Goal: Task Accomplishment & Management: Manage account settings

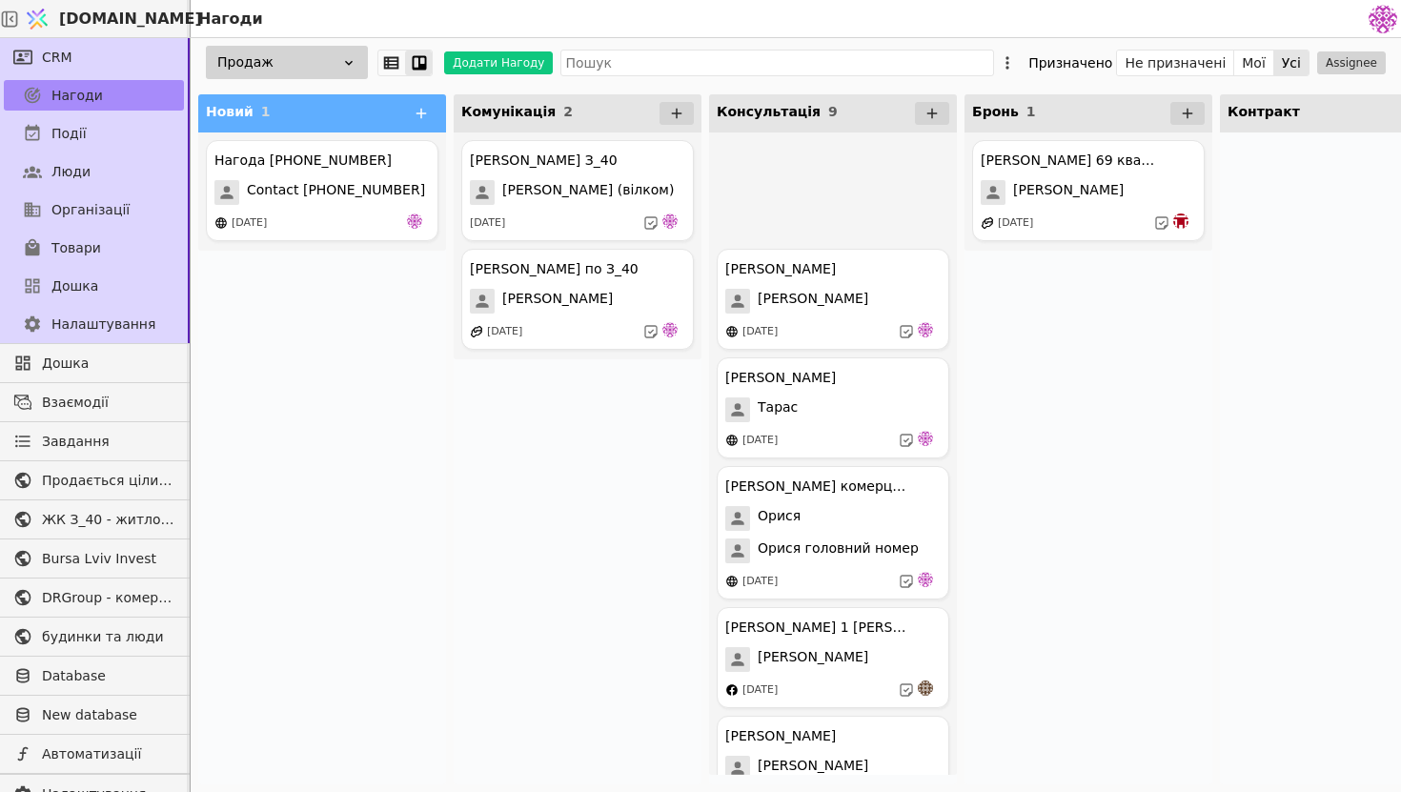
scroll to position [25570, 0]
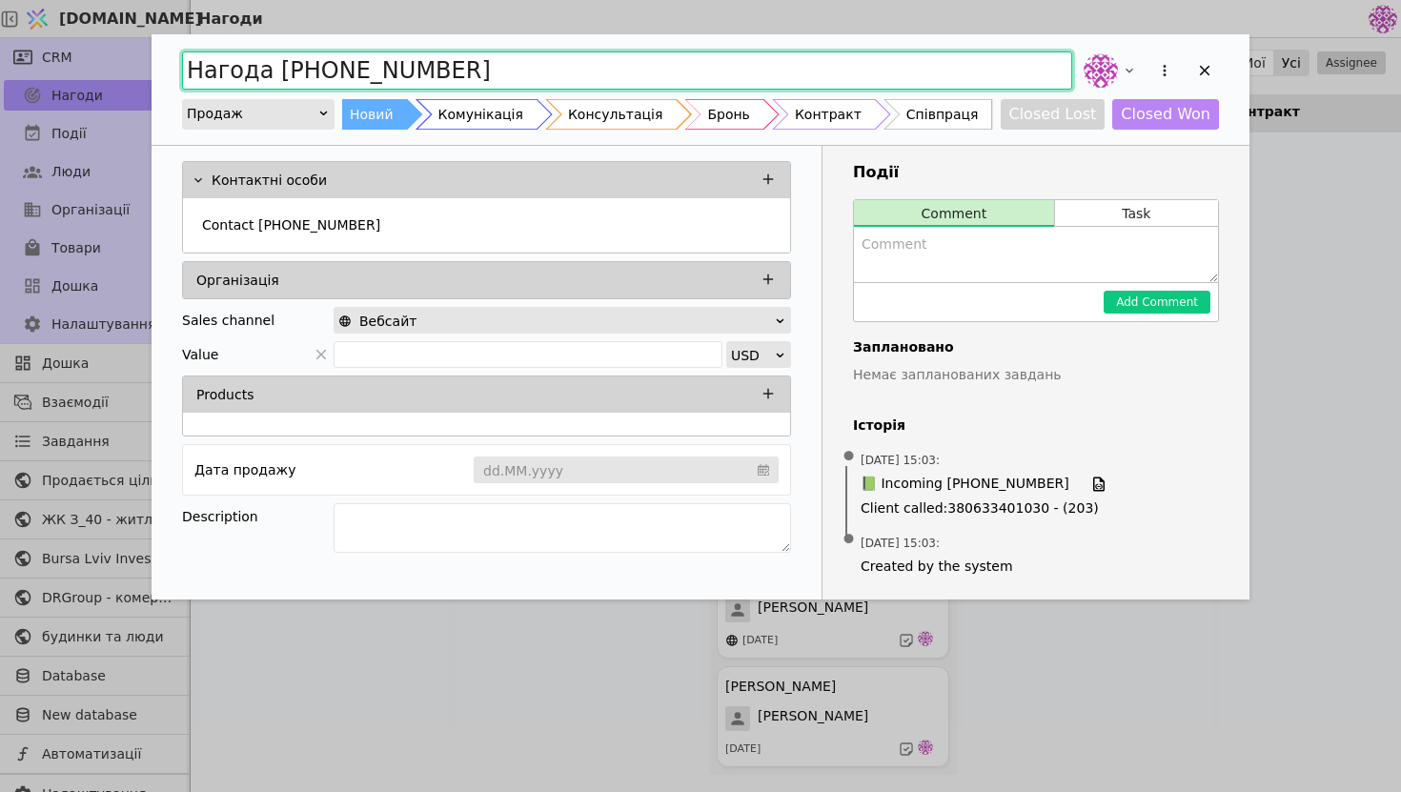
drag, startPoint x: 475, startPoint y: 66, endPoint x: 171, endPoint y: 37, distance: 305.3
click at [171, 38] on div "Нагода [PHONE_NUMBER] Продаж Новий Комунікація Консультація Бронь Контракт Спів…" at bounding box center [701, 89] width 1098 height 111
type input "g"
type input "Співпраця маркетинг"
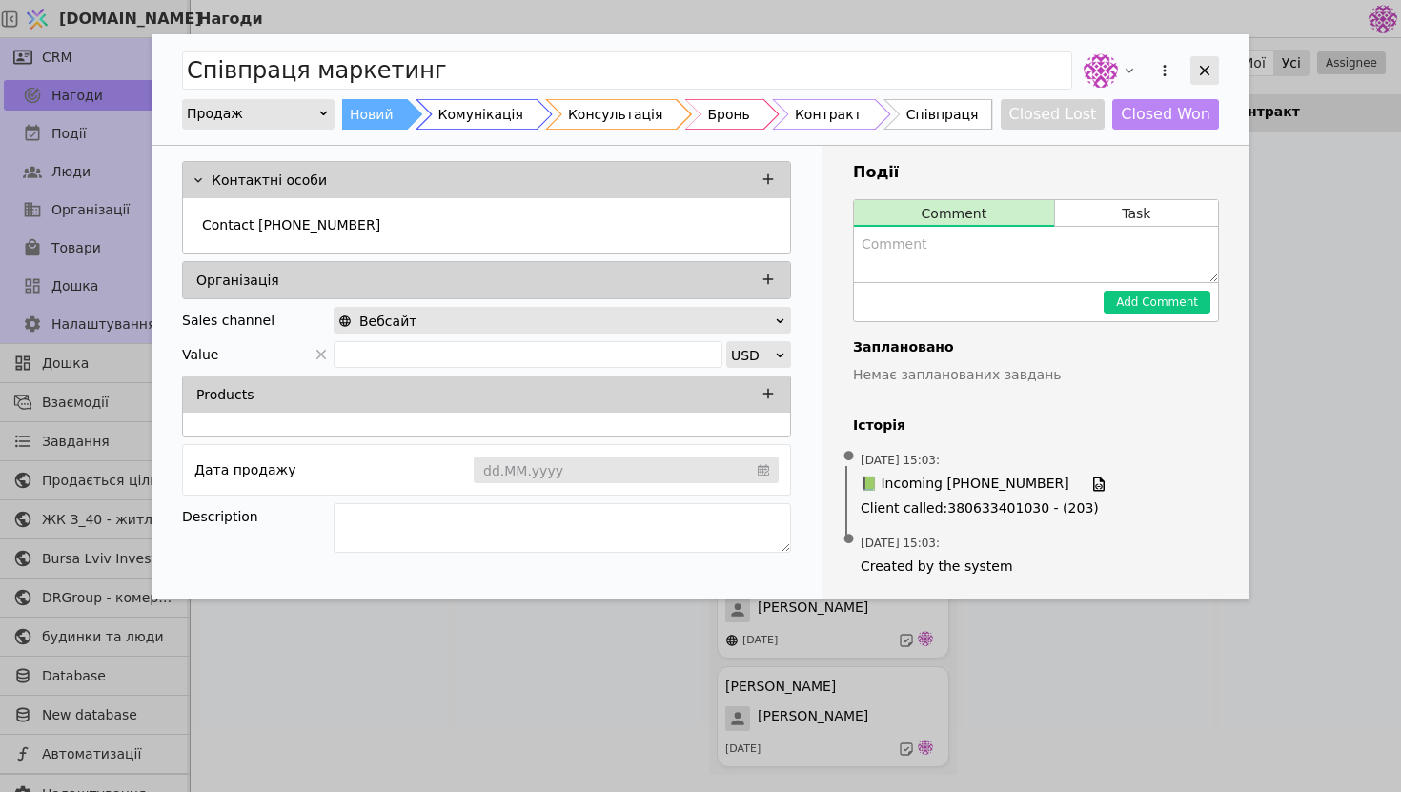
click at [1201, 76] on icon "Add Opportunity" at bounding box center [1204, 70] width 17 height 17
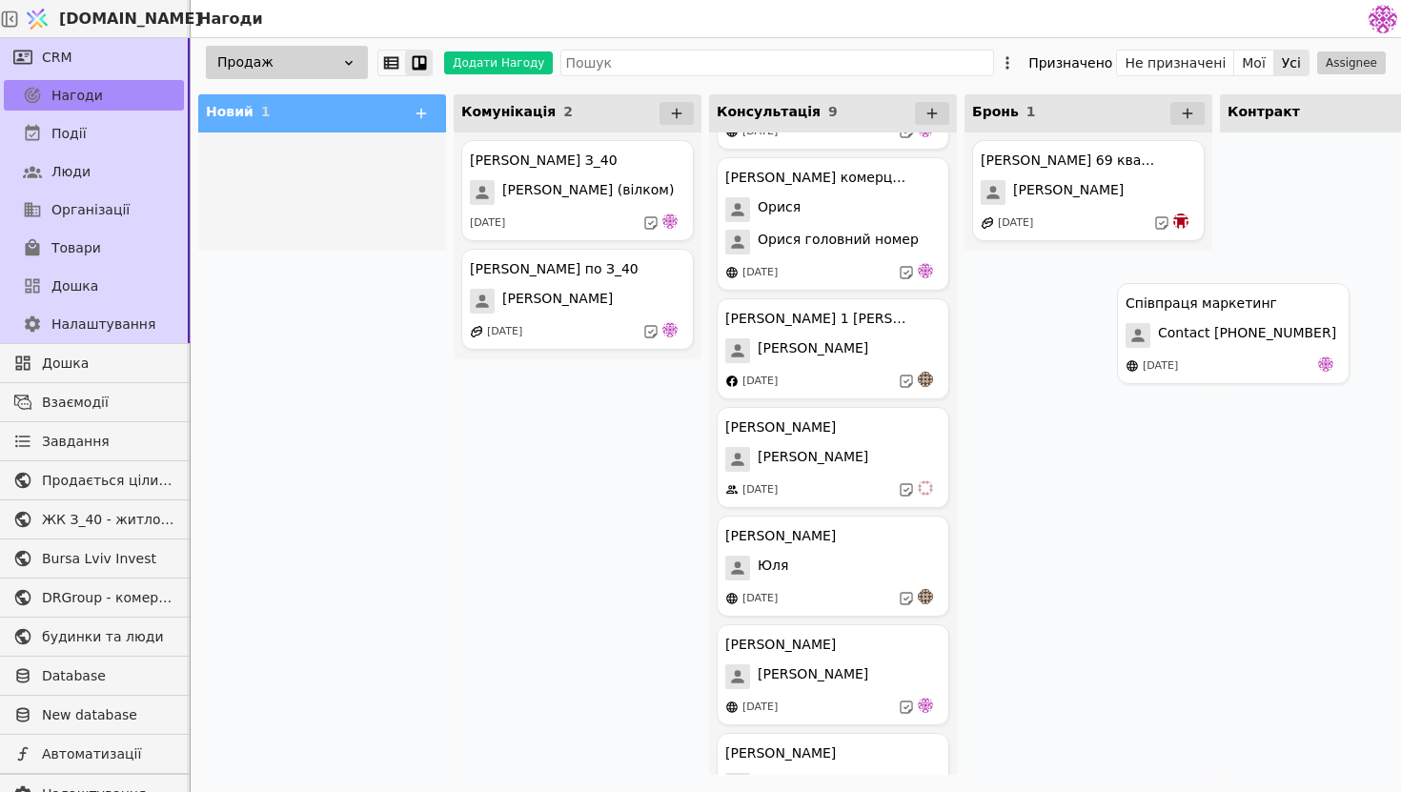
scroll to position [279, 0]
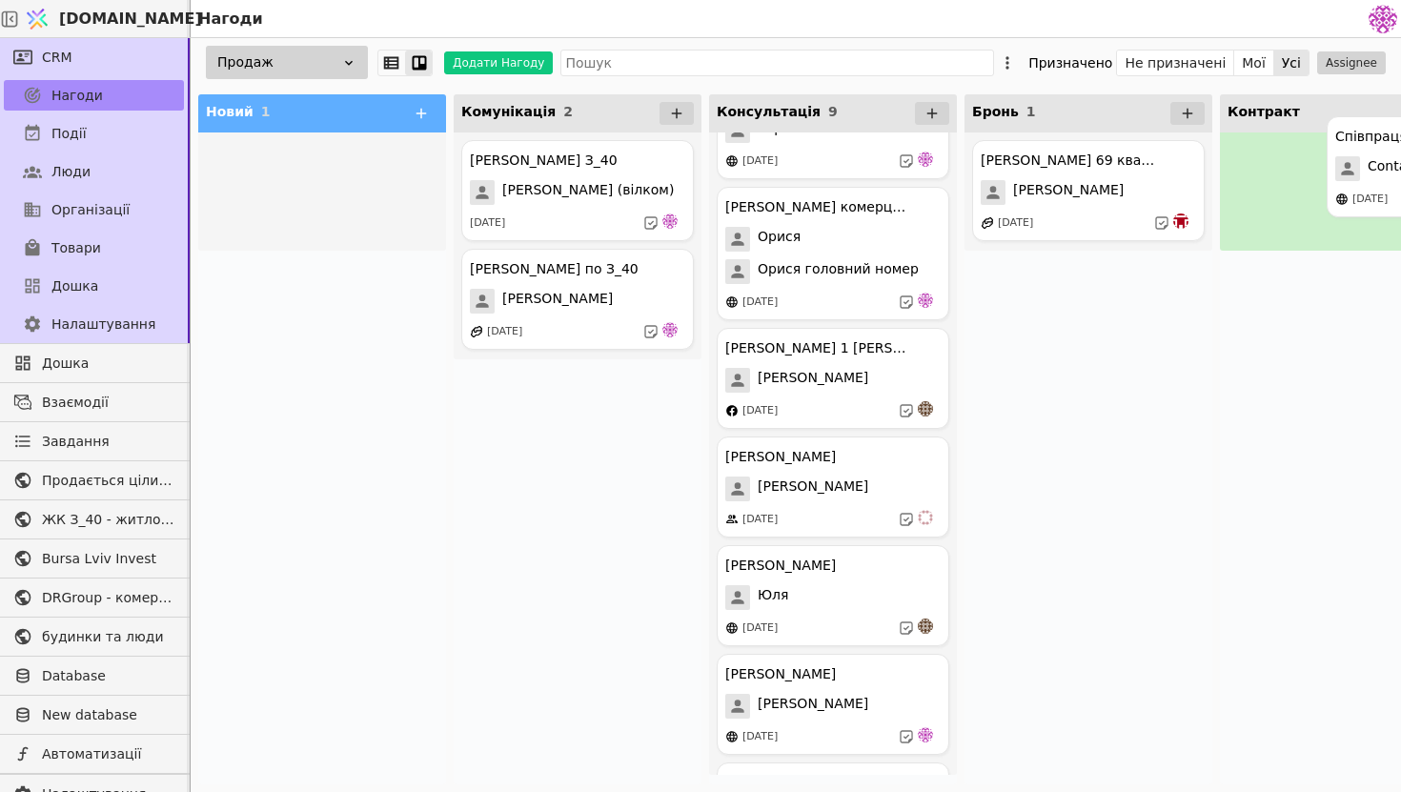
drag, startPoint x: 272, startPoint y: 166, endPoint x: 1400, endPoint y: 143, distance: 1128.6
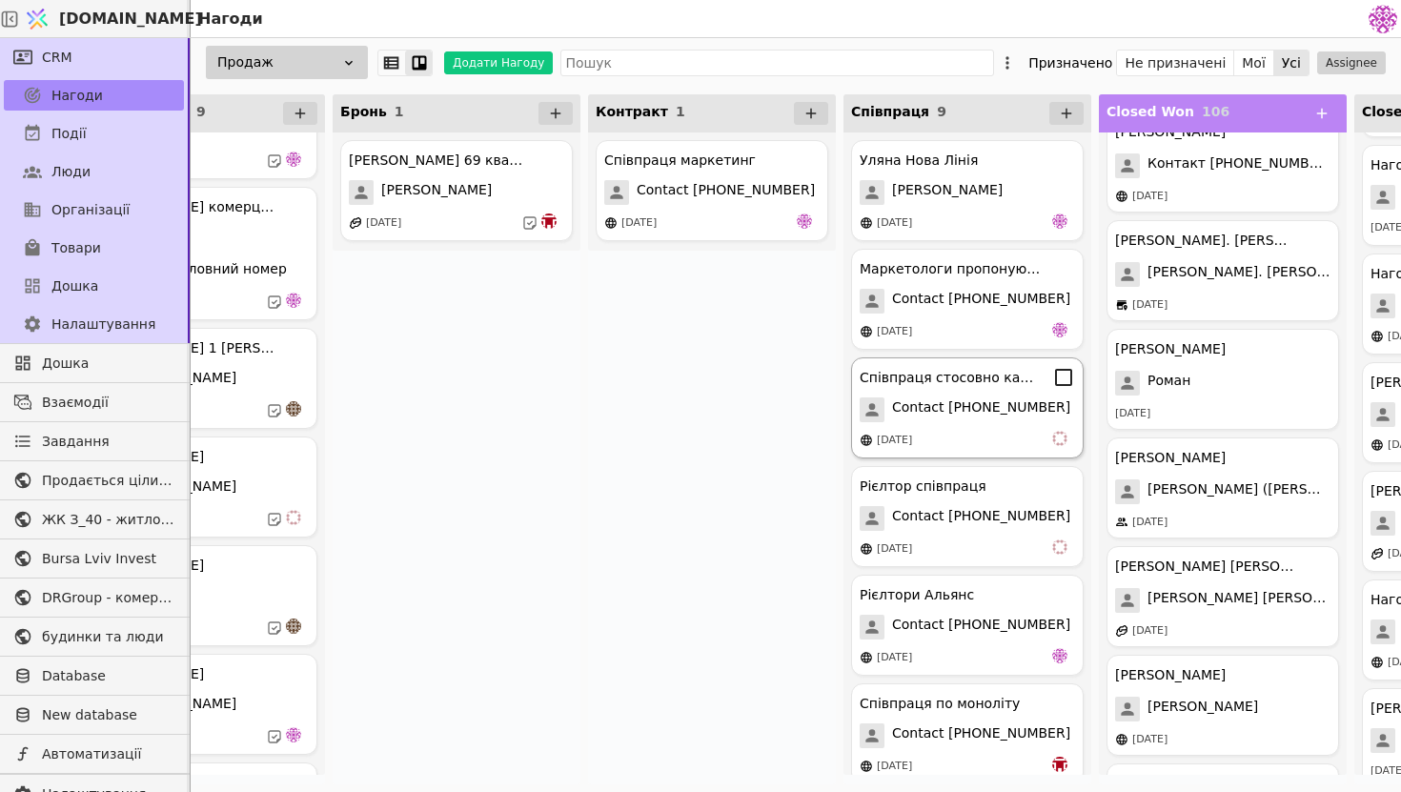
scroll to position [0, 685]
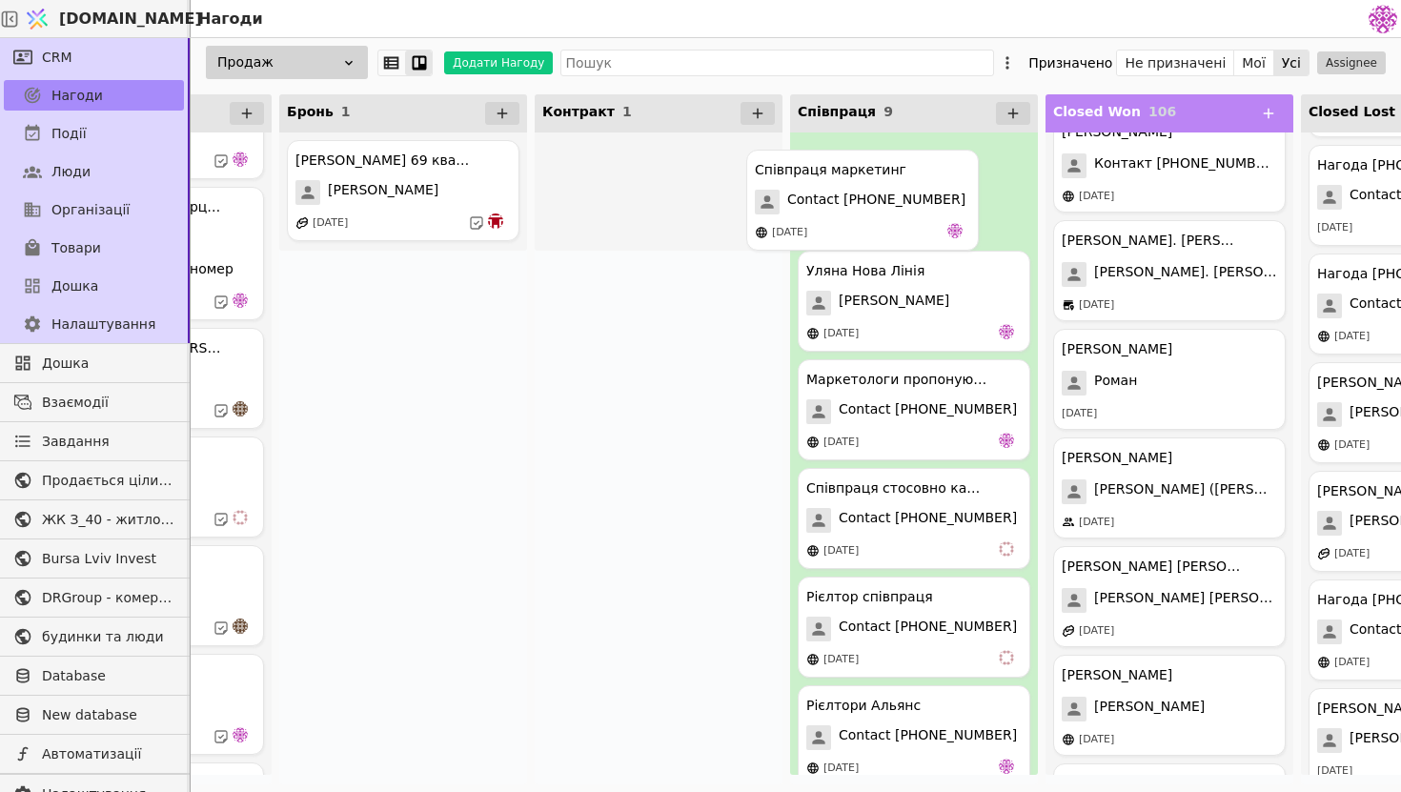
drag, startPoint x: 689, startPoint y: 199, endPoint x: 902, endPoint y: 209, distance: 213.7
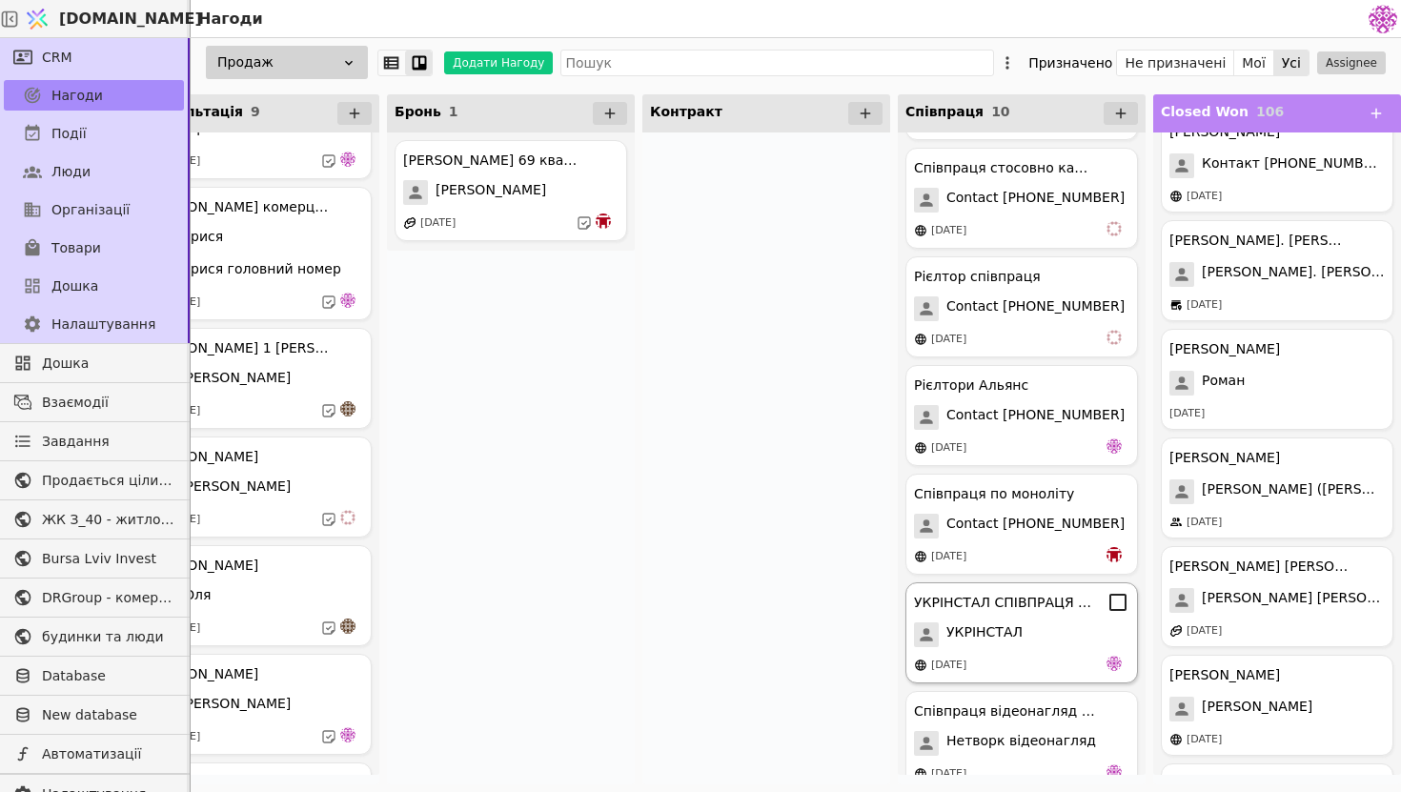
scroll to position [452, 0]
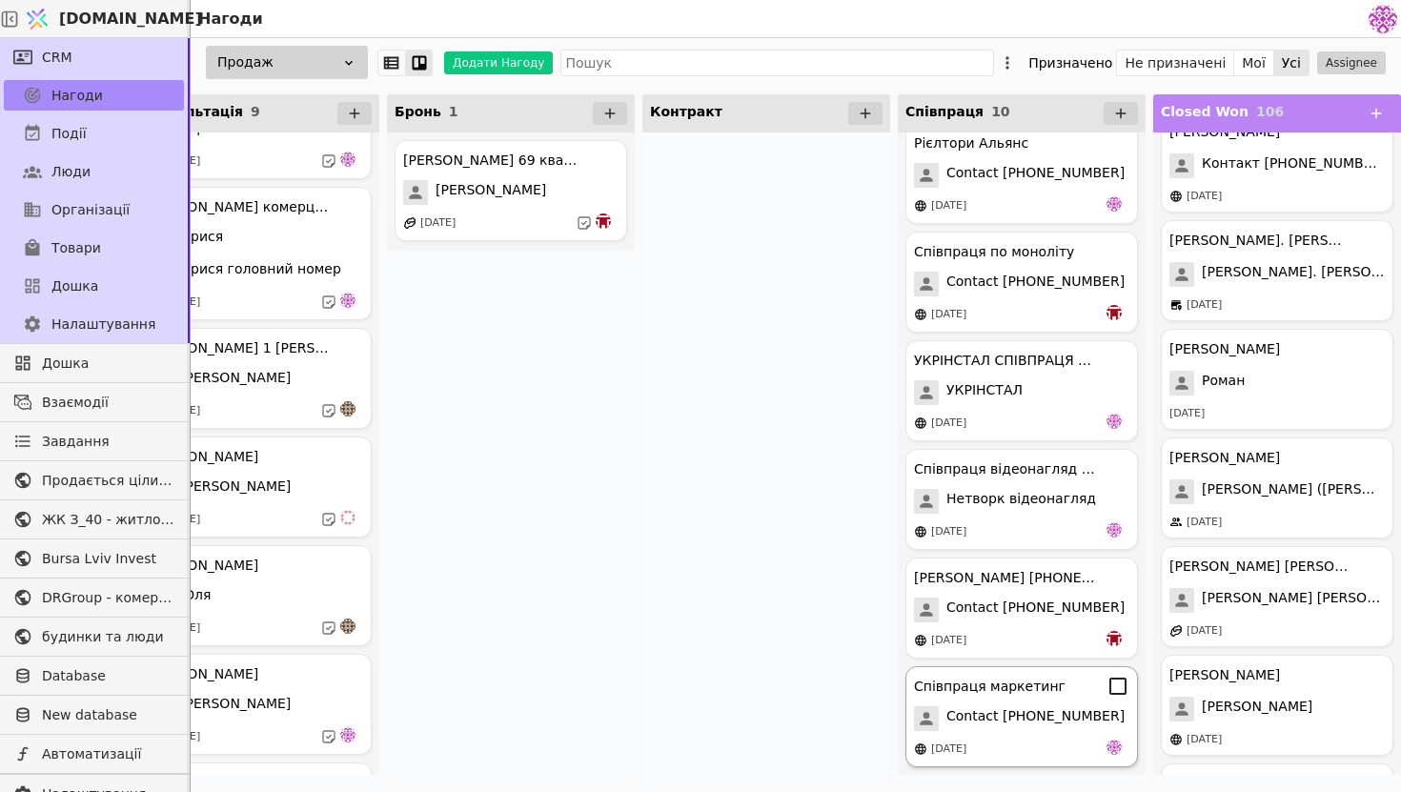
click at [1021, 699] on div "Співпраця маркетинг Contact [PHONE_NUMBER] [DATE]" at bounding box center [1021, 716] width 233 height 101
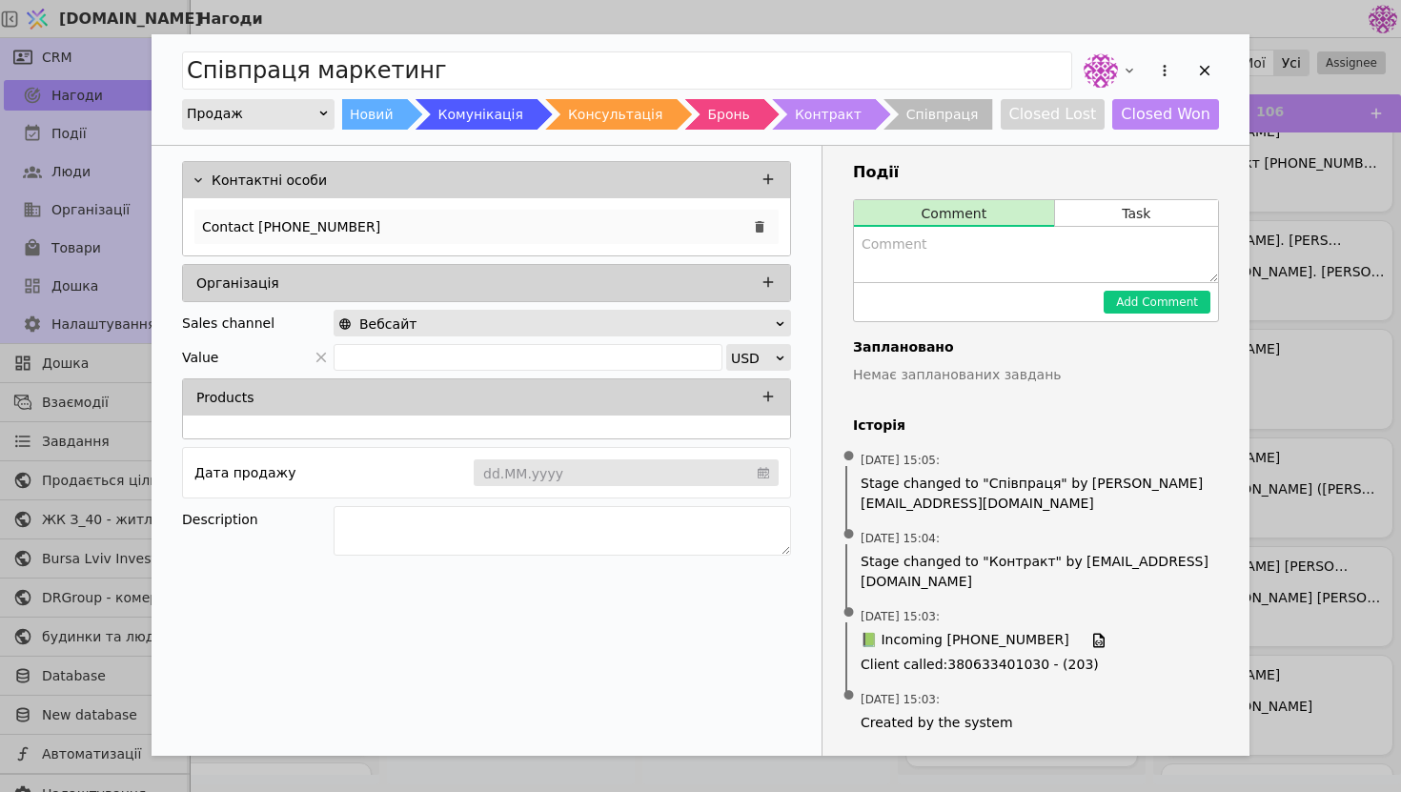
click at [367, 214] on div "Contact [PHONE_NUMBER]" at bounding box center [486, 227] width 584 height 34
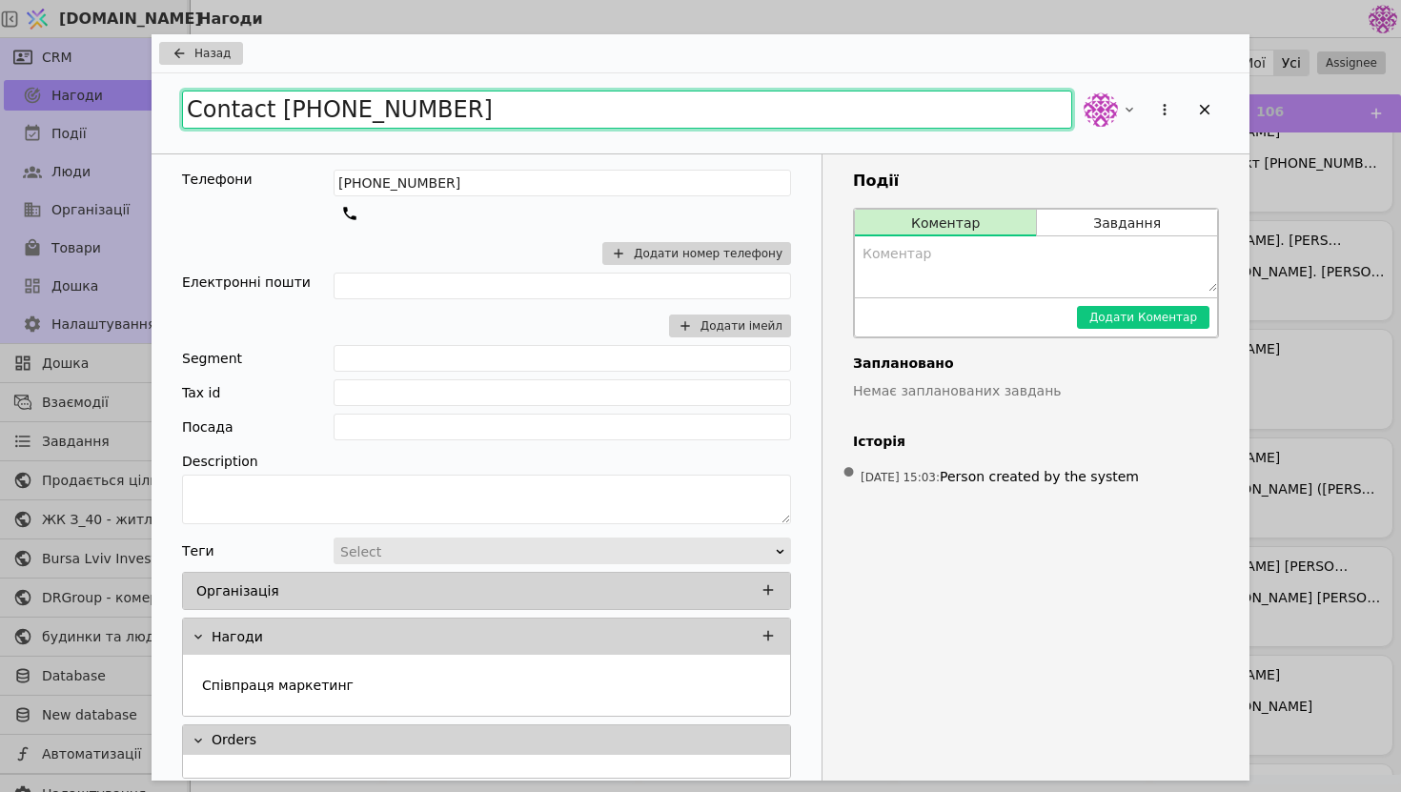
drag, startPoint x: 477, startPoint y: 126, endPoint x: 207, endPoint y: 80, distance: 274.5
click at [207, 80] on div "Contact [PHONE_NUMBER]" at bounding box center [701, 113] width 1098 height 80
type input "Media Retail маркетинг"
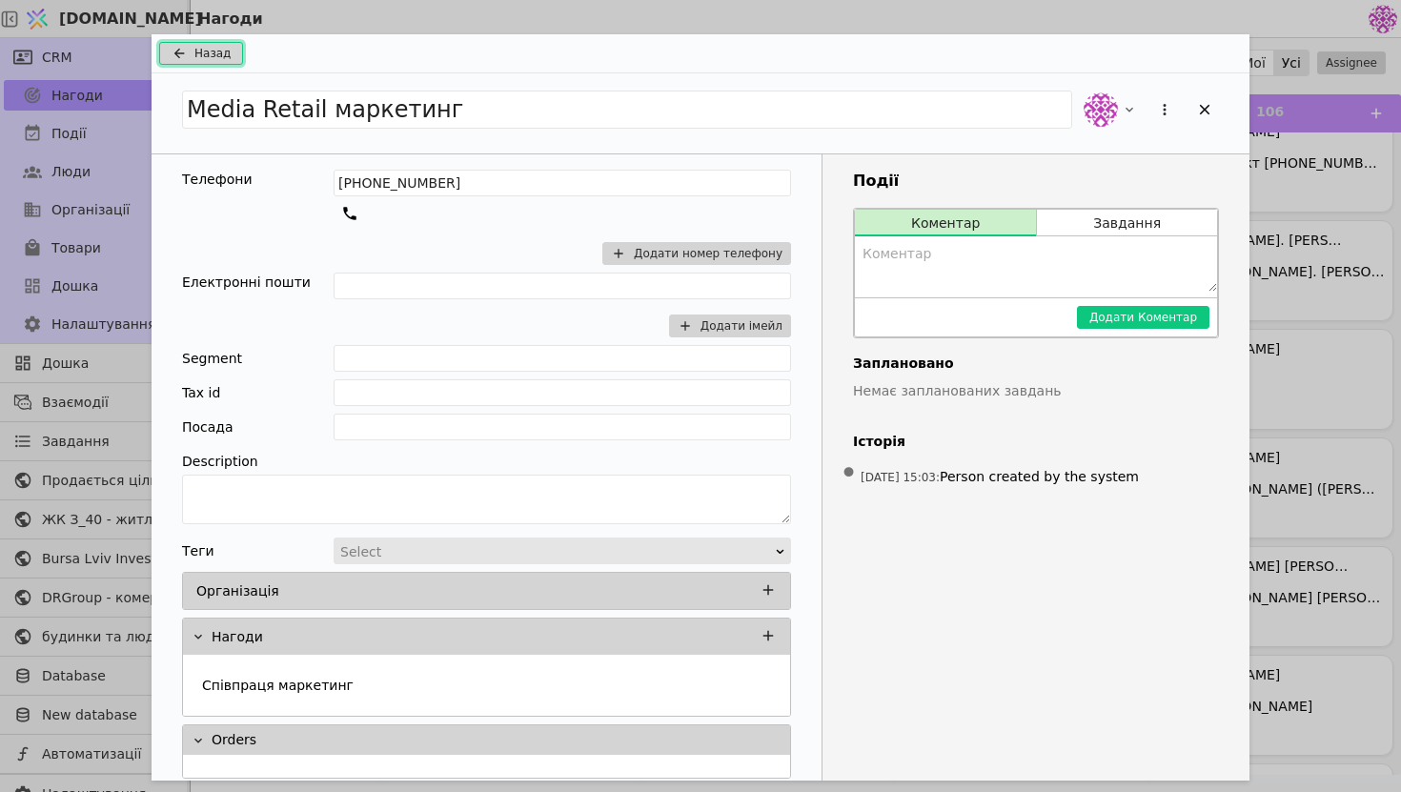
click at [227, 49] on span "Назад" at bounding box center [212, 53] width 36 height 17
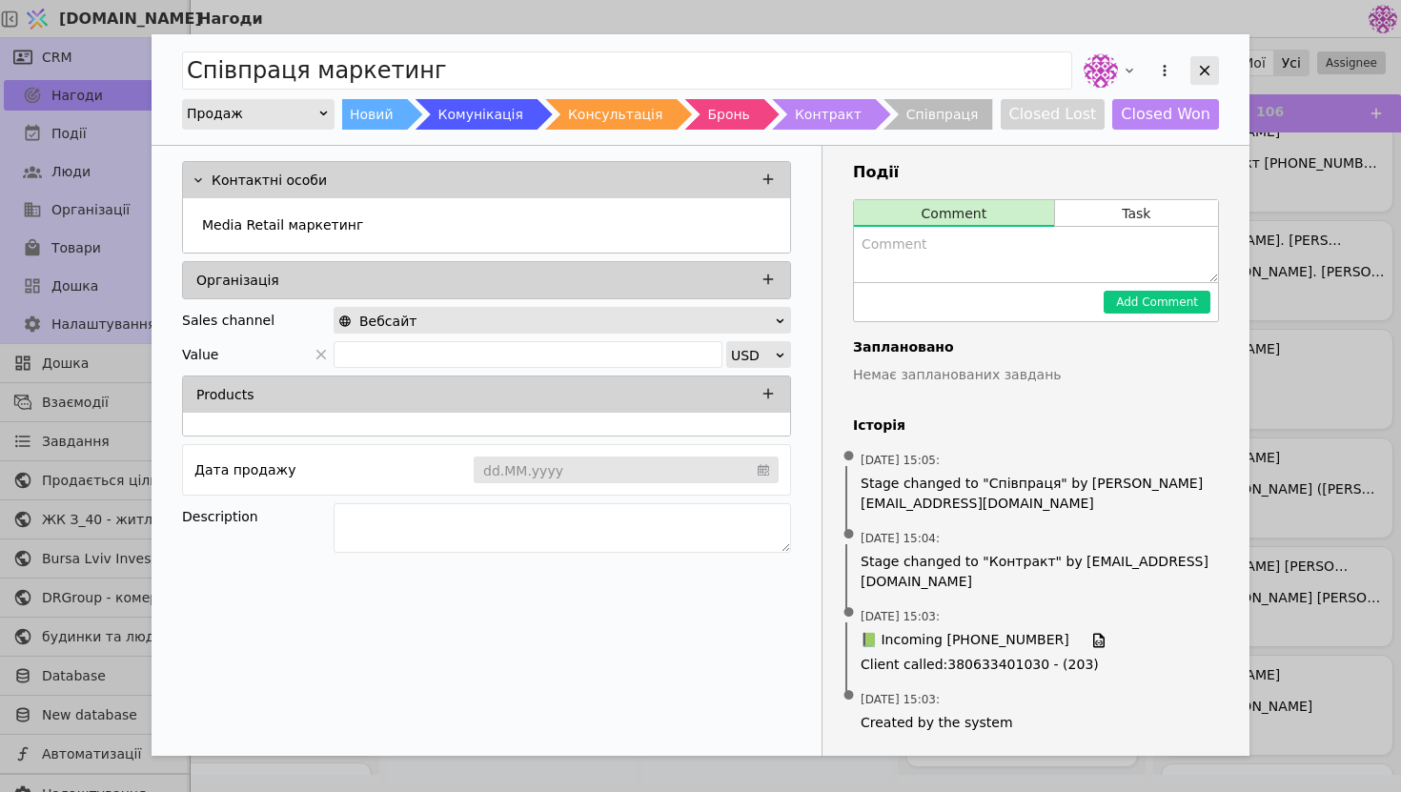
click at [1210, 70] on icon "Add Opportunity" at bounding box center [1204, 70] width 17 height 17
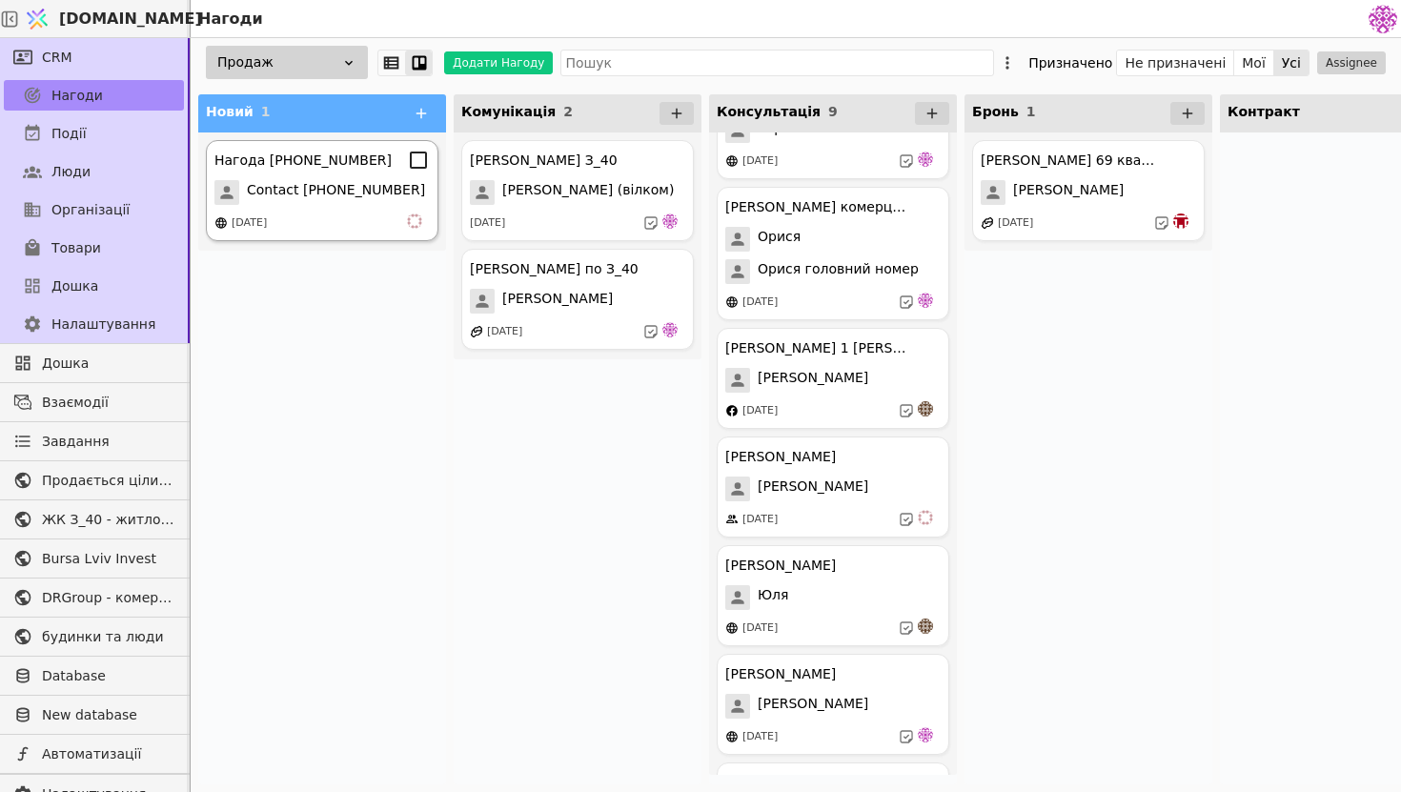
click at [296, 192] on span "Contact [PHONE_NUMBER]" at bounding box center [336, 192] width 178 height 25
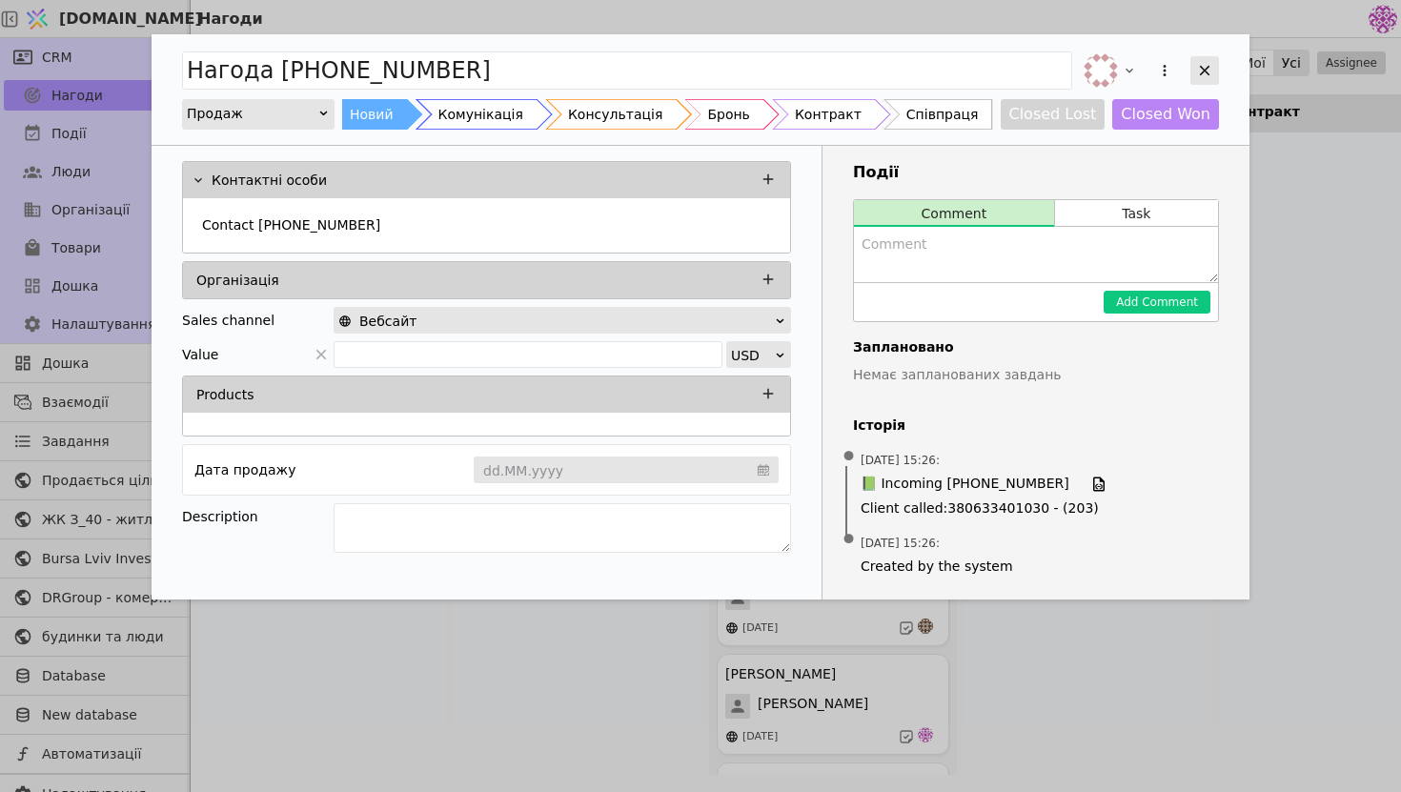
click at [1218, 68] on div "Add Opportunity" at bounding box center [1204, 70] width 29 height 29
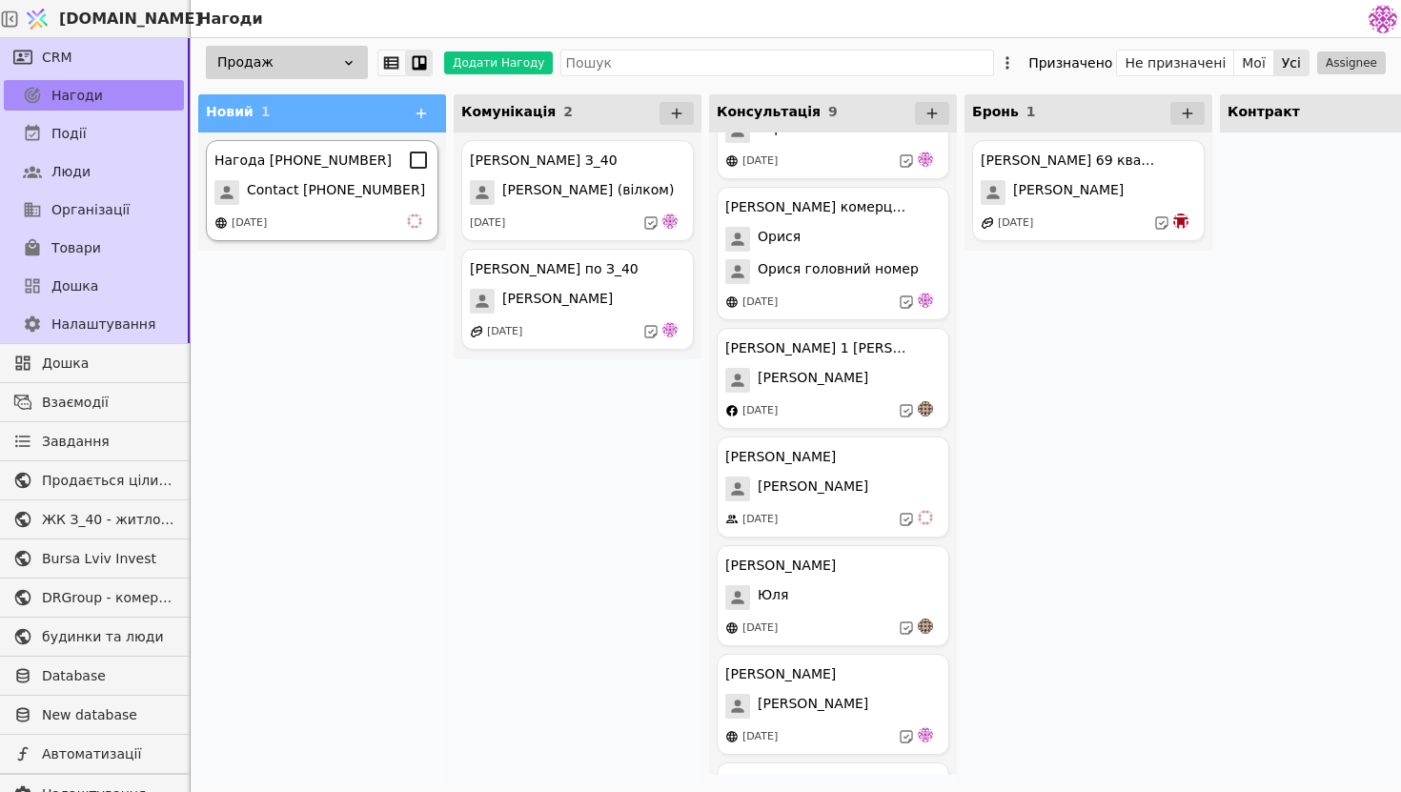
click at [399, 209] on div "Нагода [PHONE_NUMBER] Contact [PHONE_NUMBER] [DATE]" at bounding box center [322, 190] width 233 height 101
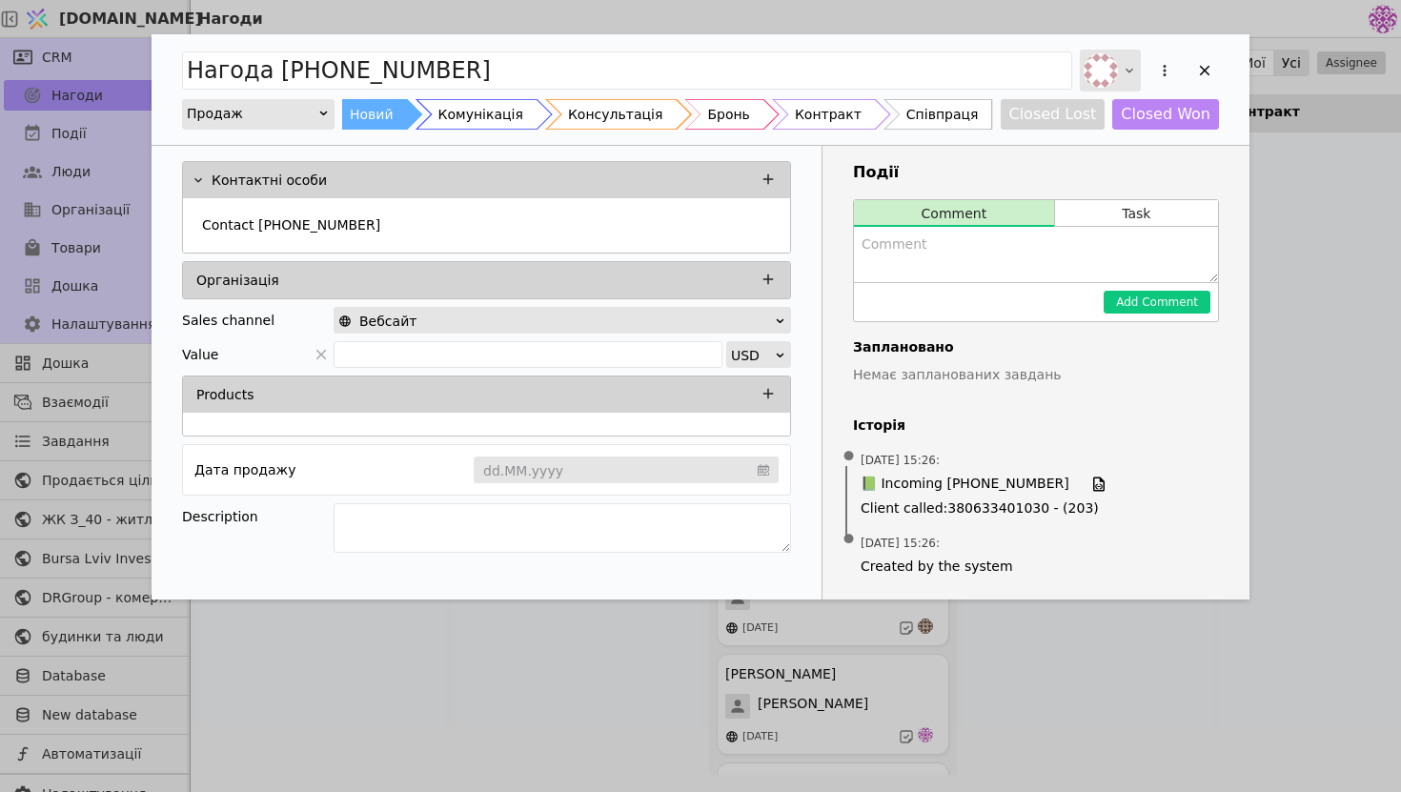
click at [1107, 61] on img "Add Opportunity" at bounding box center [1101, 70] width 34 height 34
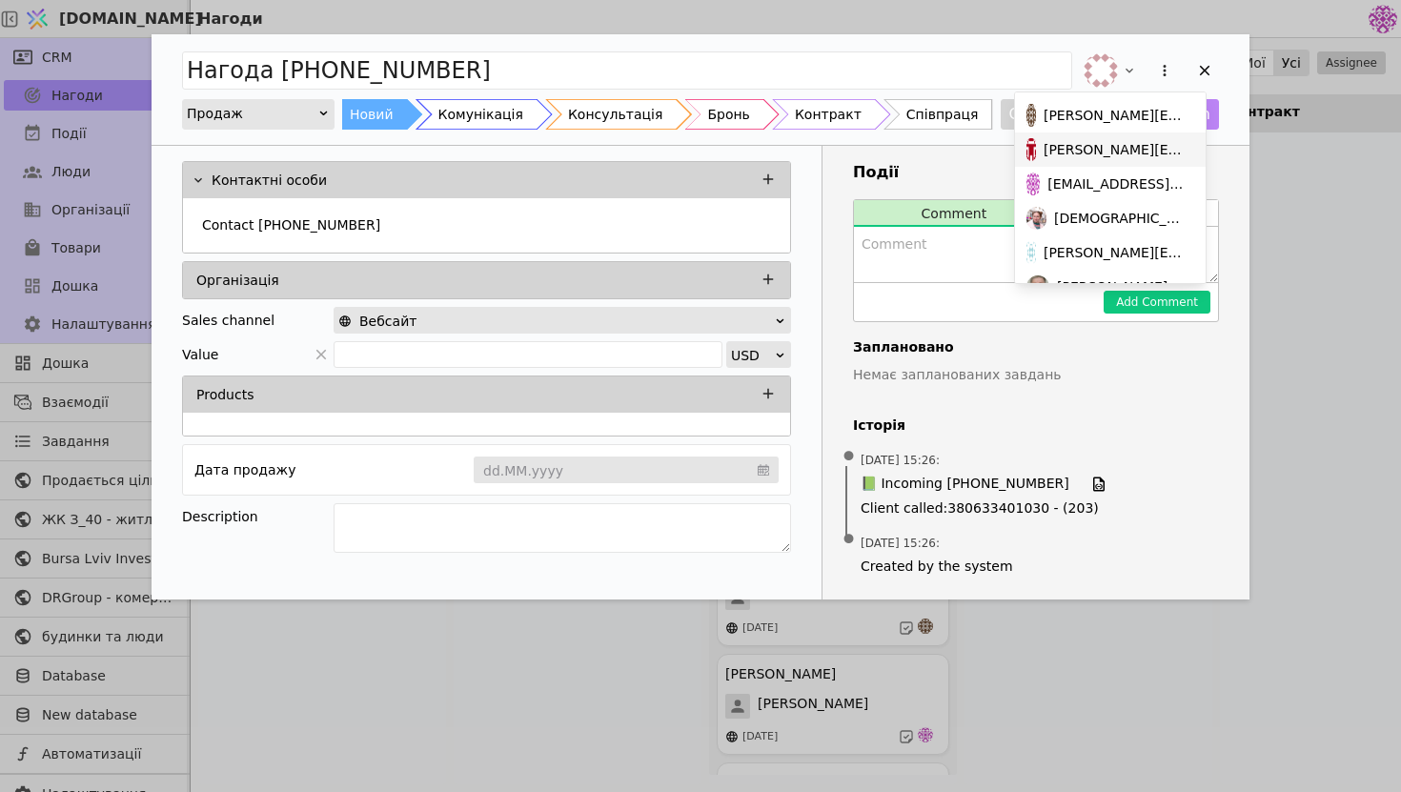
click at [1114, 154] on span "[PERSON_NAME][EMAIL_ADDRESS][DOMAIN_NAME]" at bounding box center [1115, 150] width 143 height 20
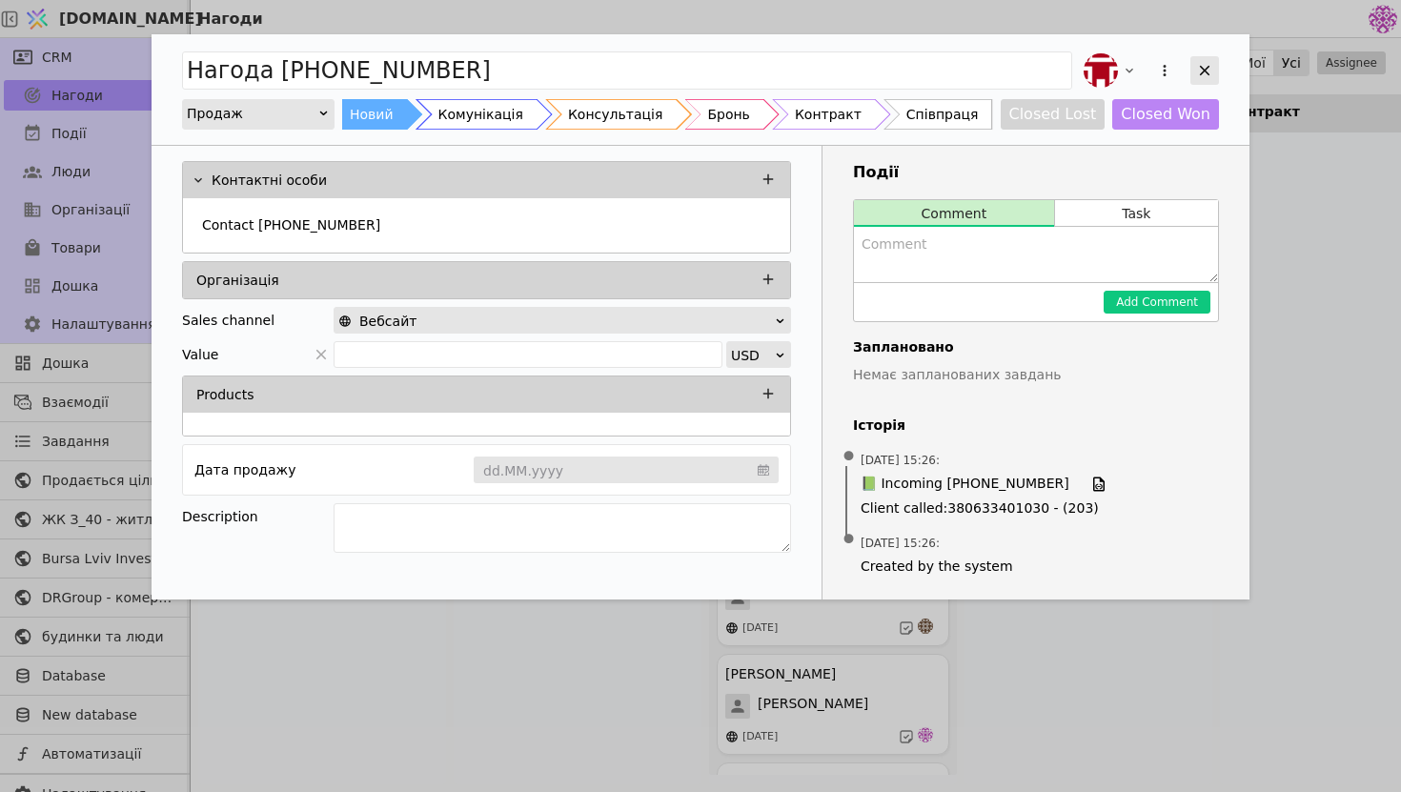
click at [1196, 70] on icon "Add Opportunity" at bounding box center [1204, 70] width 17 height 17
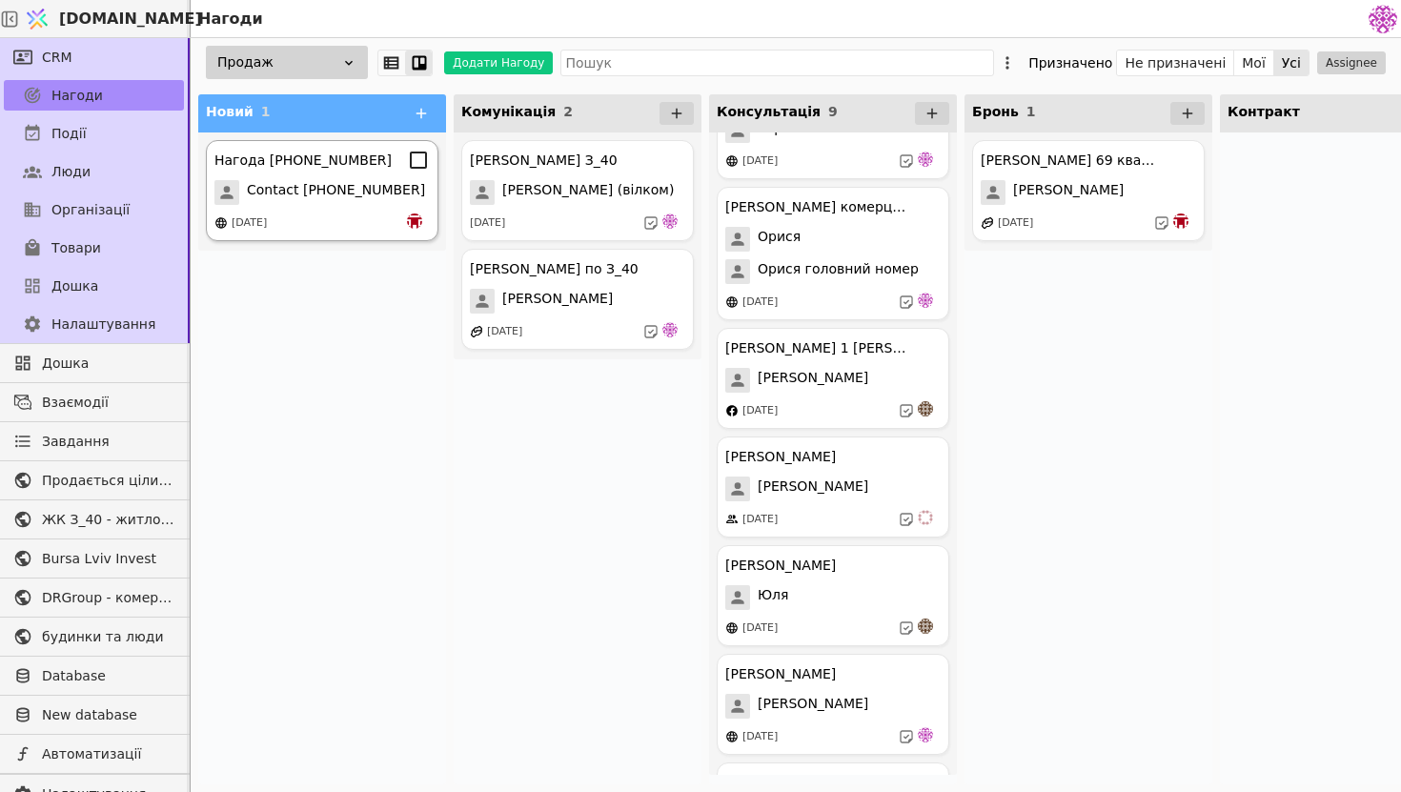
click at [348, 201] on span "Contact [PHONE_NUMBER]" at bounding box center [336, 192] width 178 height 25
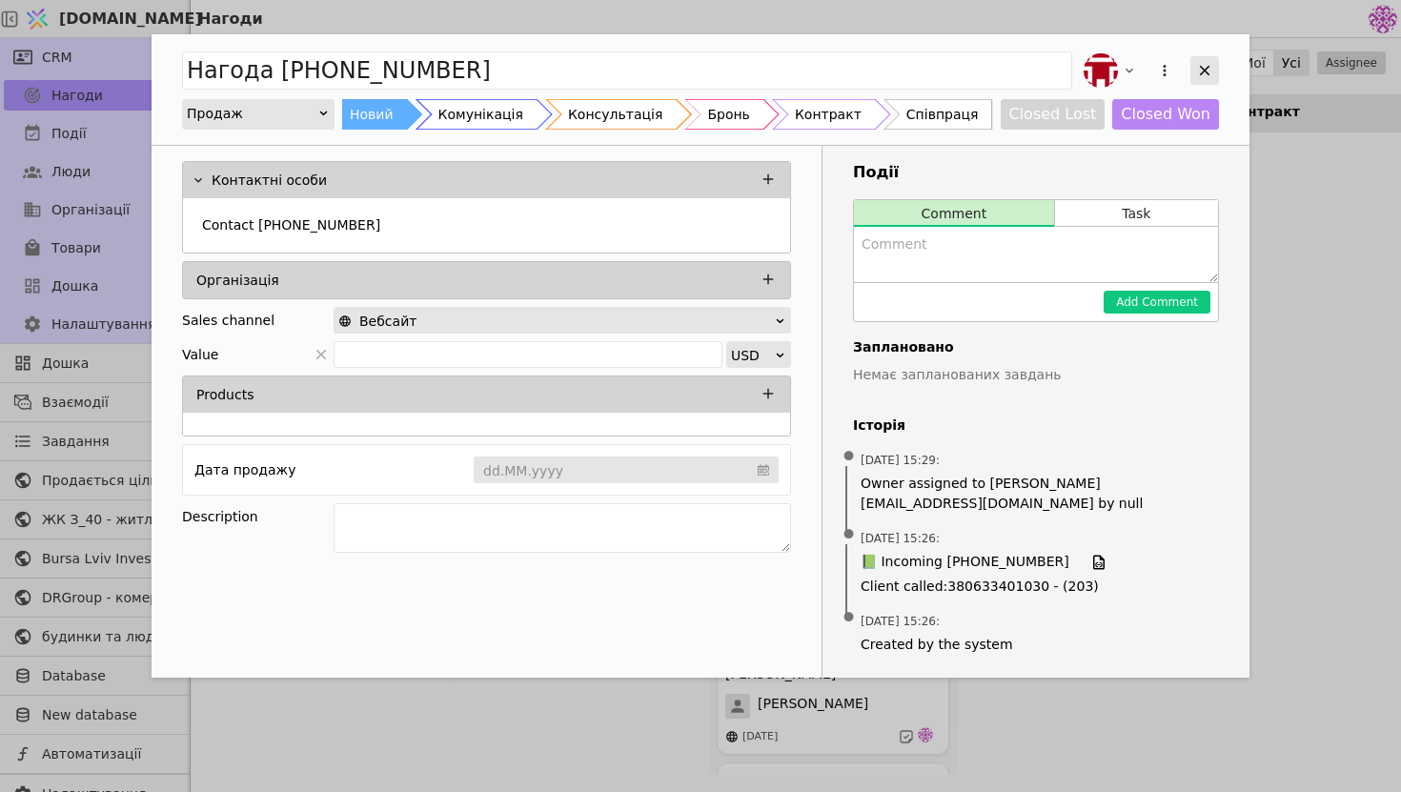
click at [1209, 72] on icon "Add Opportunity" at bounding box center [1204, 70] width 17 height 17
